Goal: Transaction & Acquisition: Purchase product/service

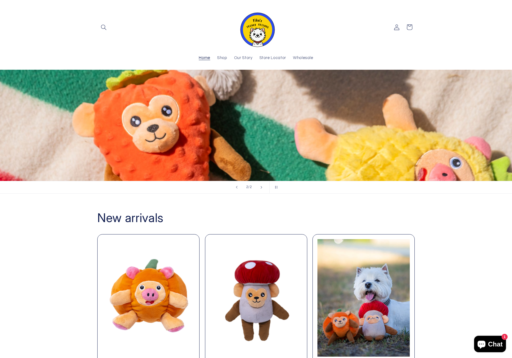
scroll to position [101, 0]
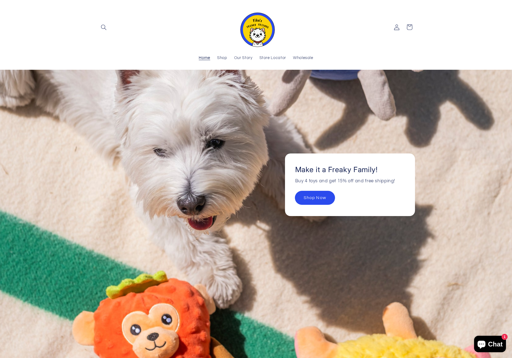
click at [321, 196] on link "Shop Now" at bounding box center [315, 197] width 40 height 13
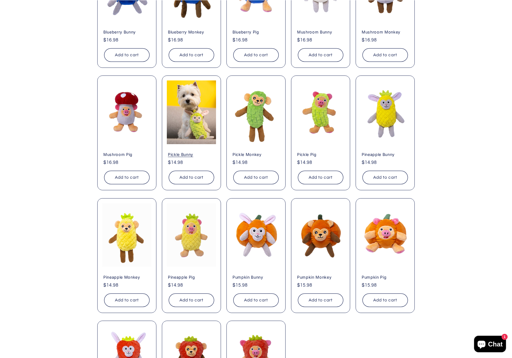
scroll to position [211, 0]
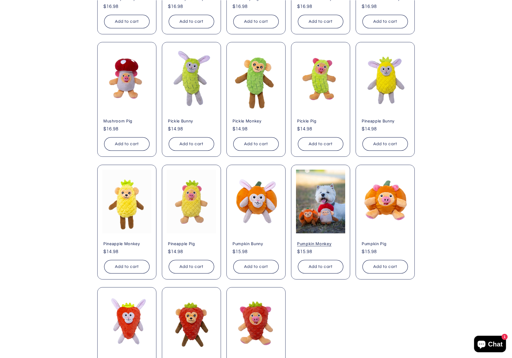
click at [326, 241] on link "Pumpkin Monkey" at bounding box center [320, 243] width 47 height 5
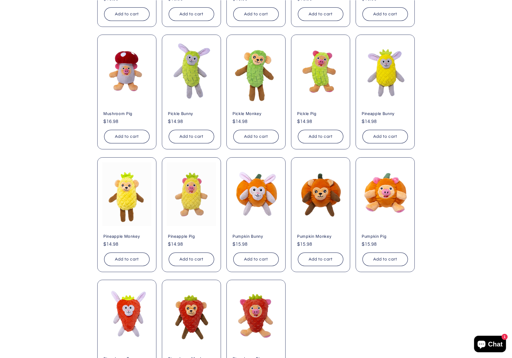
scroll to position [222, 0]
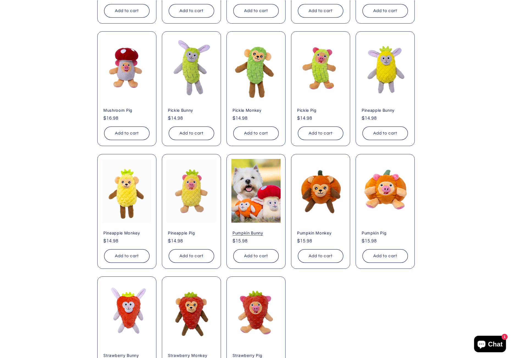
click at [262, 231] on link "Pumpkin Bunny" at bounding box center [256, 233] width 47 height 5
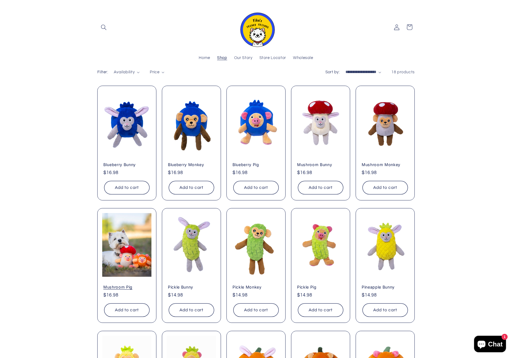
scroll to position [63, 0]
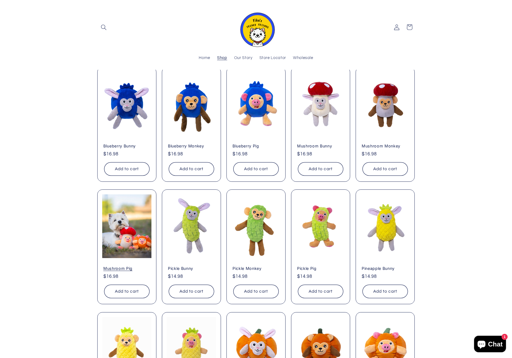
click at [130, 266] on link "Mushroom Pig" at bounding box center [126, 268] width 47 height 5
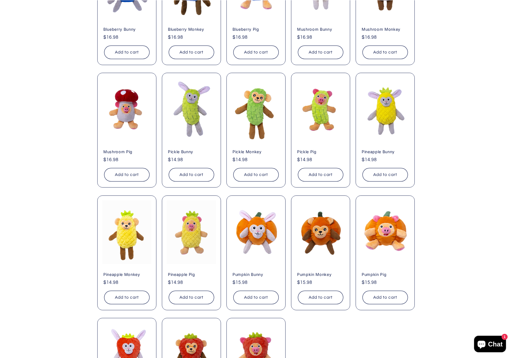
scroll to position [181, 0]
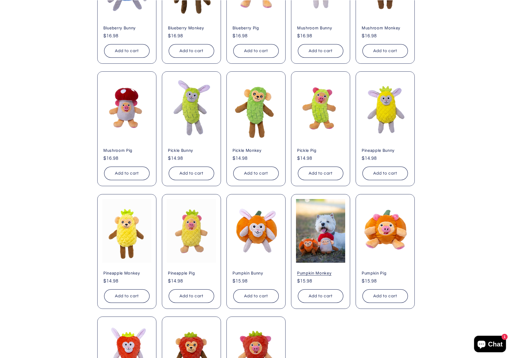
click at [324, 271] on link "Pumpkin Monkey" at bounding box center [320, 273] width 47 height 5
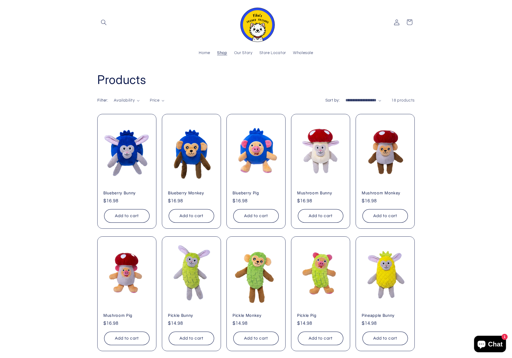
scroll to position [19, 0]
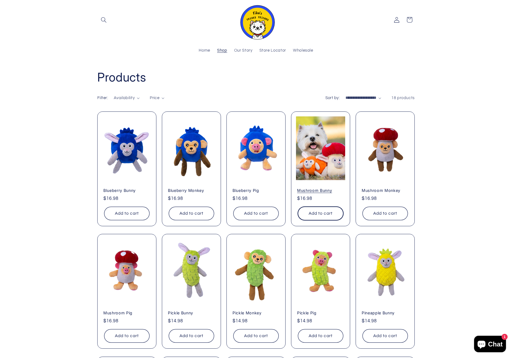
click at [322, 211] on button "Add to cart Sold out" at bounding box center [320, 213] width 45 height 13
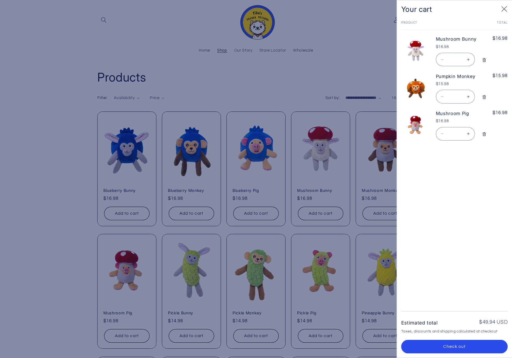
click at [312, 56] on div at bounding box center [256, 179] width 512 height 358
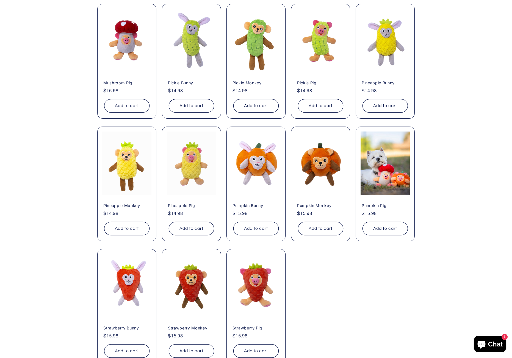
scroll to position [250, 0]
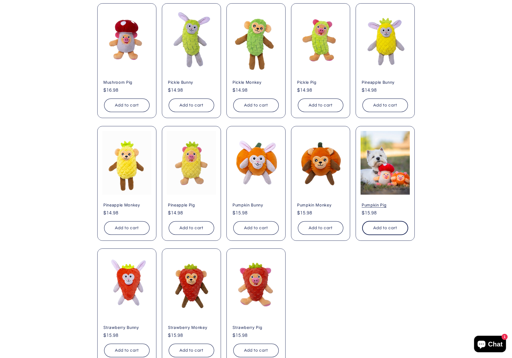
click at [393, 226] on button "Add to cart Sold out" at bounding box center [385, 228] width 45 height 13
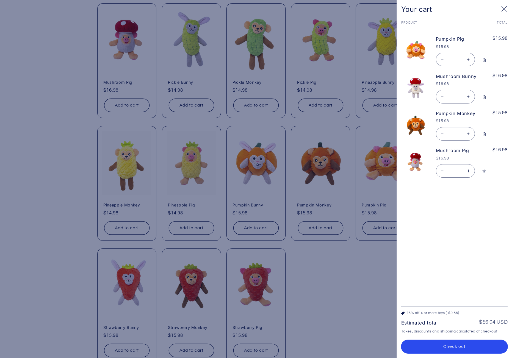
click at [468, 349] on button "Check out" at bounding box center [454, 346] width 107 height 13
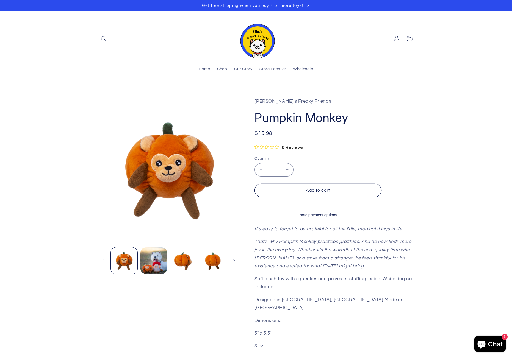
click at [148, 259] on button "Load image 2 in gallery view" at bounding box center [153, 261] width 27 height 27
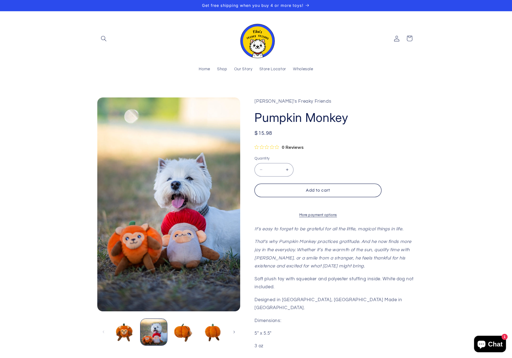
click at [185, 329] on button "Load image 3 in gallery view" at bounding box center [183, 332] width 27 height 27
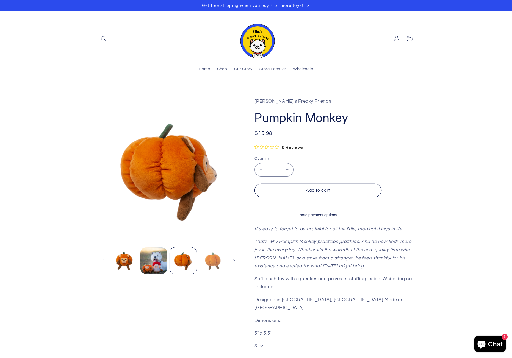
click at [202, 258] on button "Load image 4 in gallery view" at bounding box center [212, 261] width 27 height 27
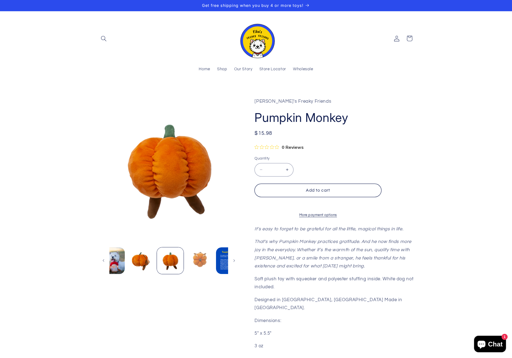
scroll to position [0, 58]
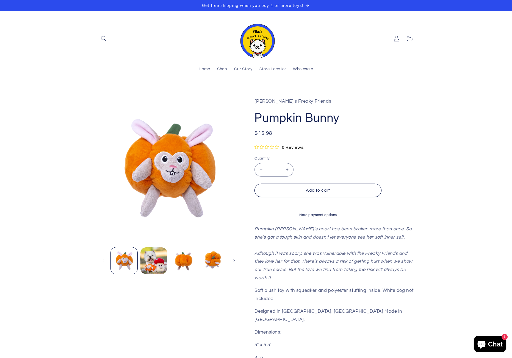
click at [160, 266] on button "Load image 2 in gallery view" at bounding box center [153, 261] width 27 height 27
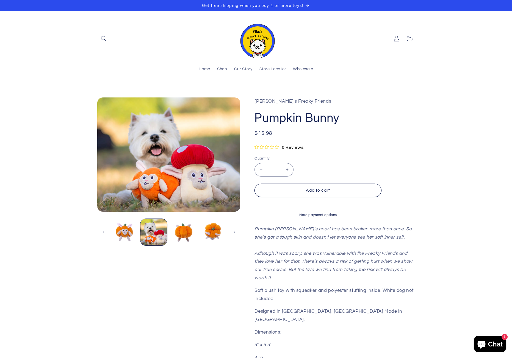
click at [186, 231] on button "Load image 3 in gallery view" at bounding box center [183, 232] width 27 height 27
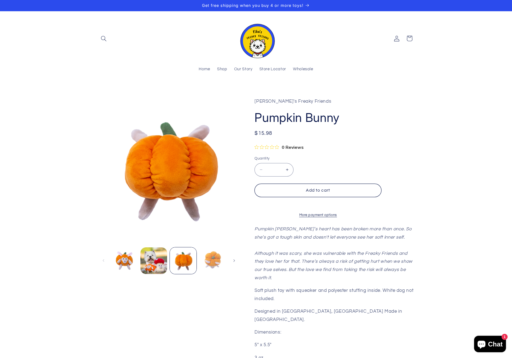
click at [213, 256] on button "Load image 4 in gallery view" at bounding box center [212, 261] width 27 height 27
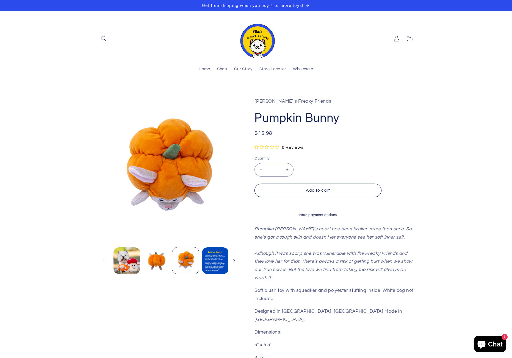
scroll to position [0, 29]
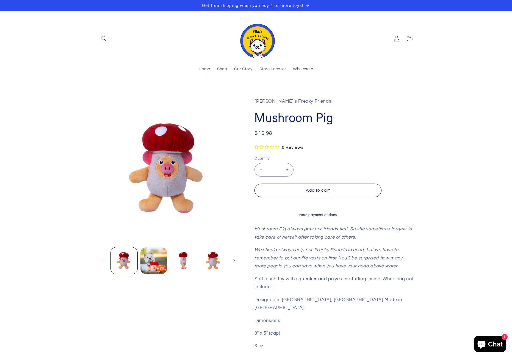
click at [158, 266] on button "Load image 2 in gallery view" at bounding box center [153, 261] width 27 height 27
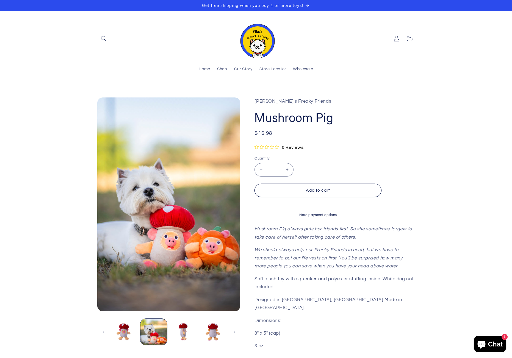
click at [183, 330] on button "Load image 3 in gallery view" at bounding box center [183, 332] width 27 height 27
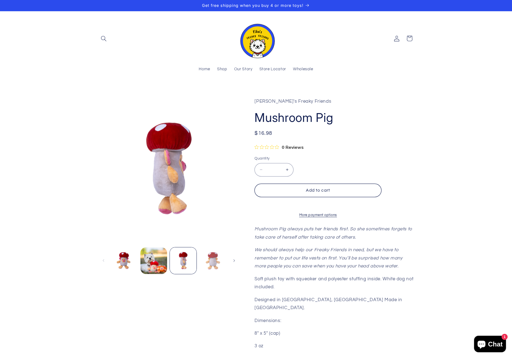
click at [207, 257] on button "Load image 4 in gallery view" at bounding box center [212, 261] width 27 height 27
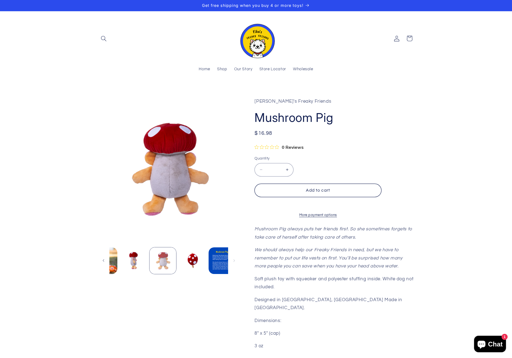
scroll to position [0, 58]
click at [184, 261] on button "Load image 5 in gallery view" at bounding box center [184, 261] width 27 height 27
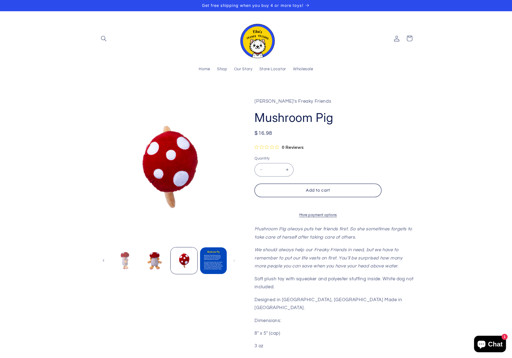
click at [132, 258] on button "Load image 3 in gallery view" at bounding box center [125, 261] width 27 height 27
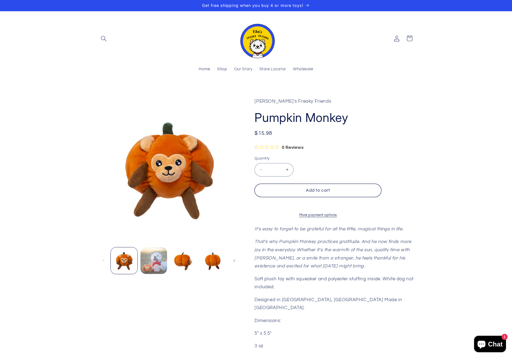
click at [155, 263] on button "Load image 2 in gallery view" at bounding box center [153, 261] width 27 height 27
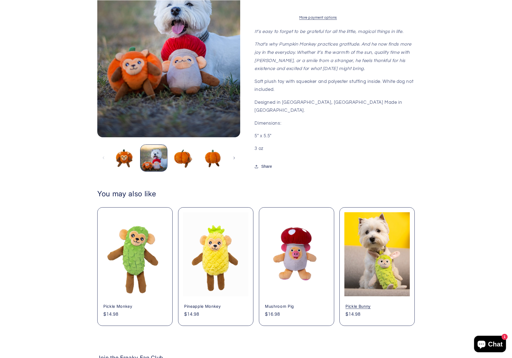
scroll to position [202, 0]
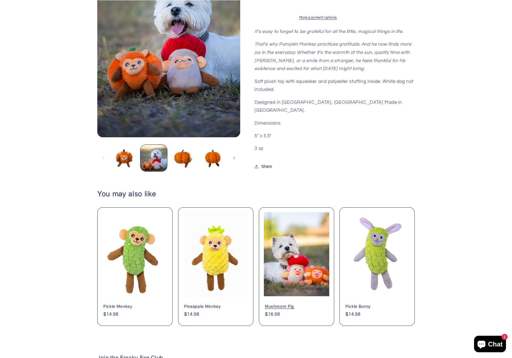
click at [299, 304] on link "Mushroom Pig" at bounding box center [296, 306] width 63 height 5
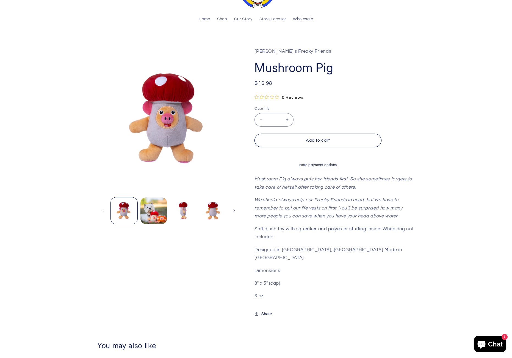
scroll to position [50, 0]
click at [152, 209] on button "Load image 2 in gallery view" at bounding box center [153, 211] width 27 height 27
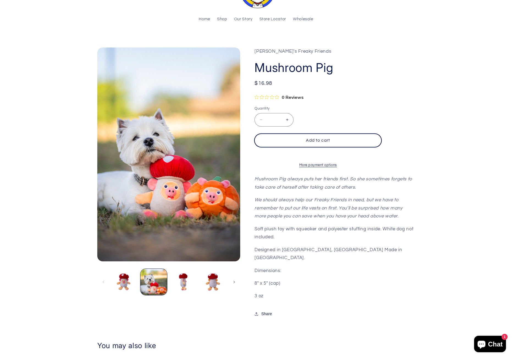
click at [316, 137] on button "Add to cart" at bounding box center [318, 140] width 127 height 13
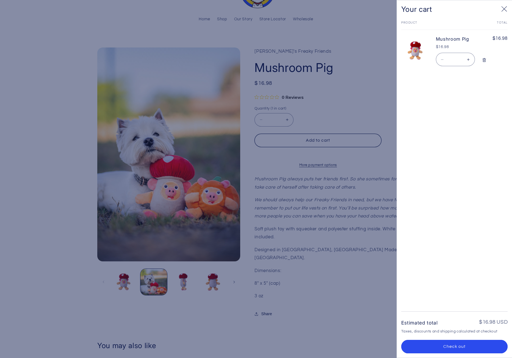
drag, startPoint x: 28, startPoint y: 49, endPoint x: 29, endPoint y: 41, distance: 8.0
click at [28, 48] on div at bounding box center [256, 179] width 512 height 358
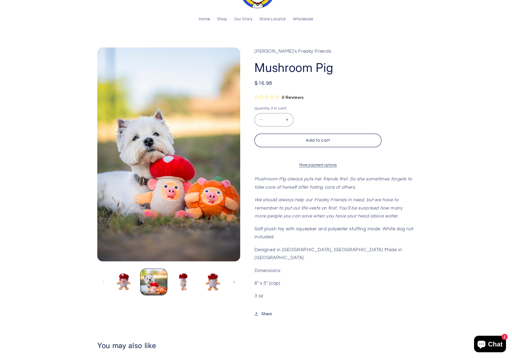
scroll to position [81, 0]
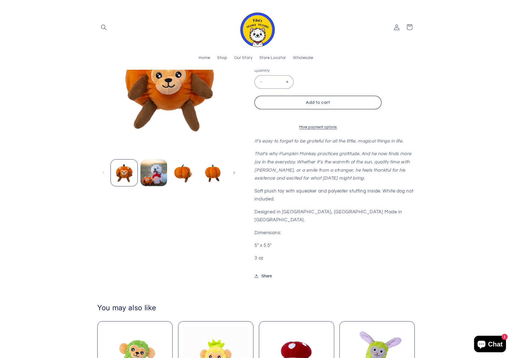
scroll to position [79, 0]
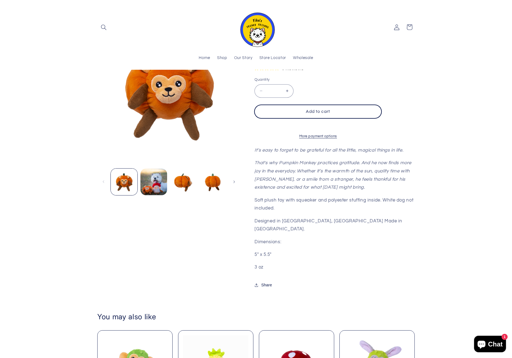
click at [317, 108] on button "Add to cart" at bounding box center [318, 111] width 127 height 13
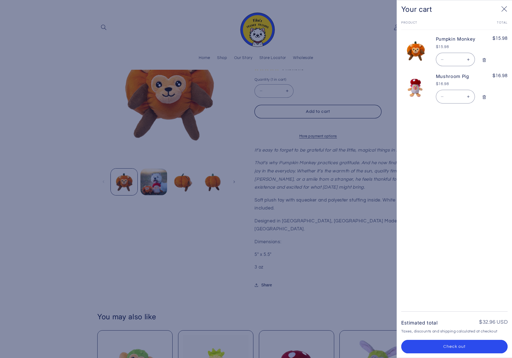
click at [344, 252] on div at bounding box center [256, 179] width 512 height 358
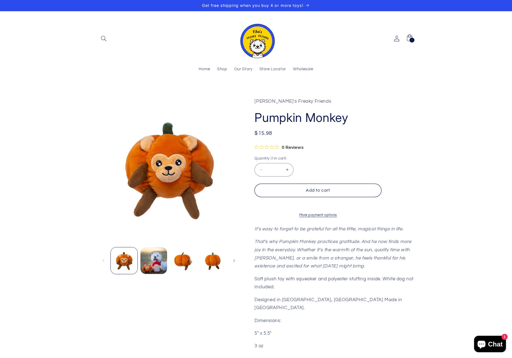
scroll to position [0, 0]
